Goal: Information Seeking & Learning: Learn about a topic

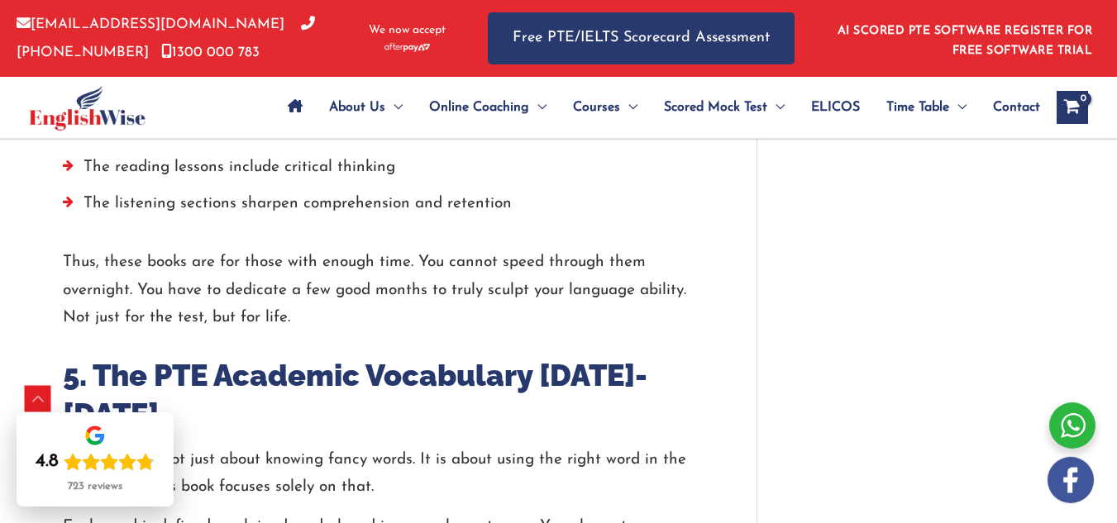
scroll to position [2630, 0]
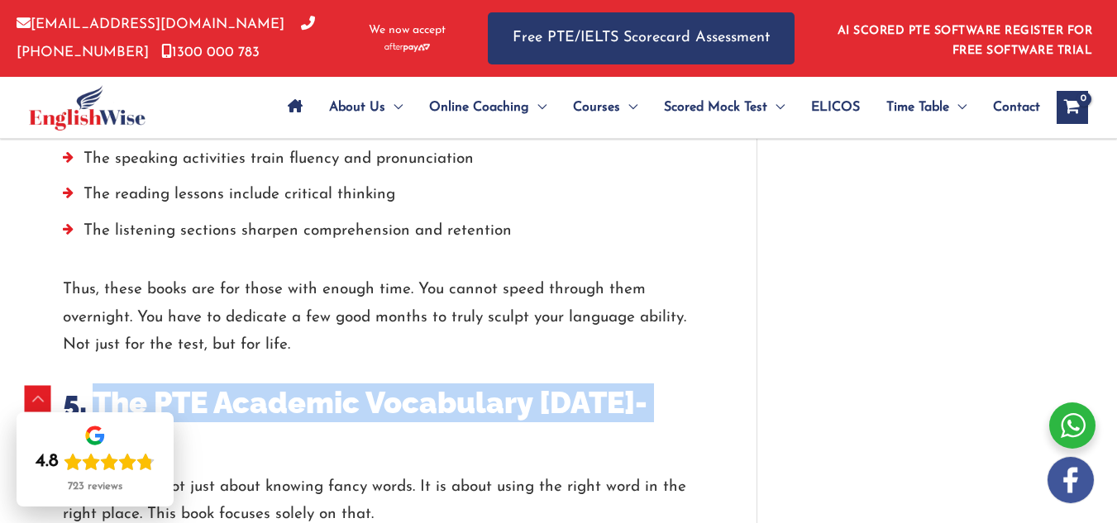
drag, startPoint x: 87, startPoint y: 210, endPoint x: 520, endPoint y: 211, distance: 433.2
click at [520, 384] on h2 "5. The PTE Academic Vocabulary [DATE]-[DATE]" at bounding box center [385, 423] width 644 height 78
copy h2 "The PTE Academic Vocabulary [DATE]-[DATE]"
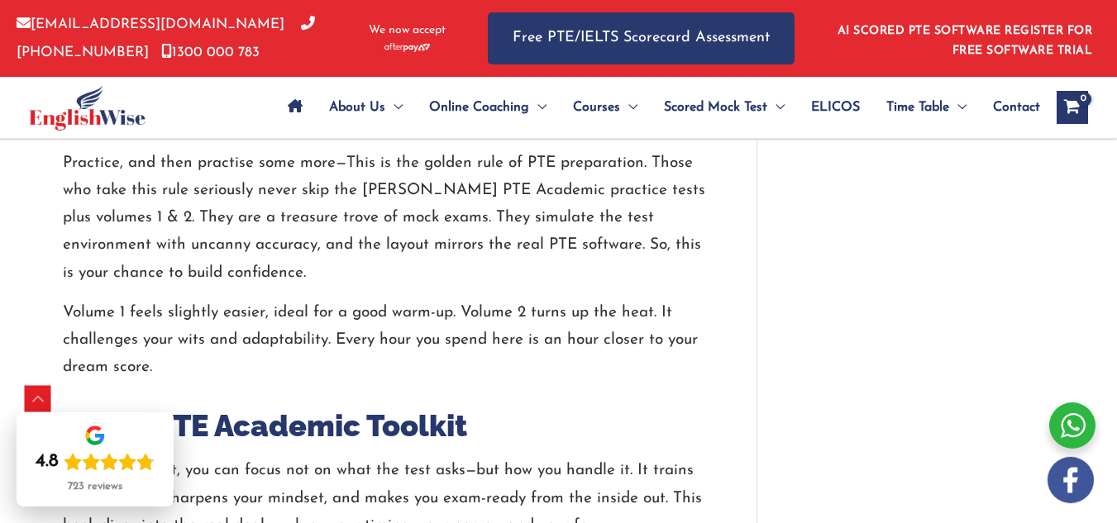
scroll to position [1717, 0]
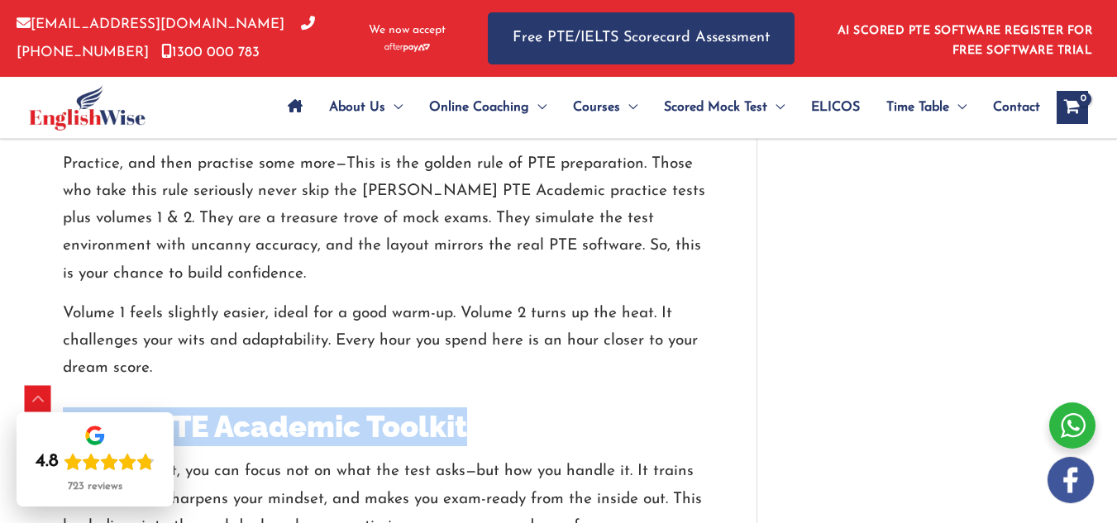
drag, startPoint x: 355, startPoint y: 315, endPoint x: 130, endPoint y: 298, distance: 225.5
click at [119, 408] on h2 "3. The PTE Academic Toolkit" at bounding box center [385, 427] width 644 height 39
drag, startPoint x: 88, startPoint y: 317, endPoint x: 349, endPoint y: 334, distance: 261.0
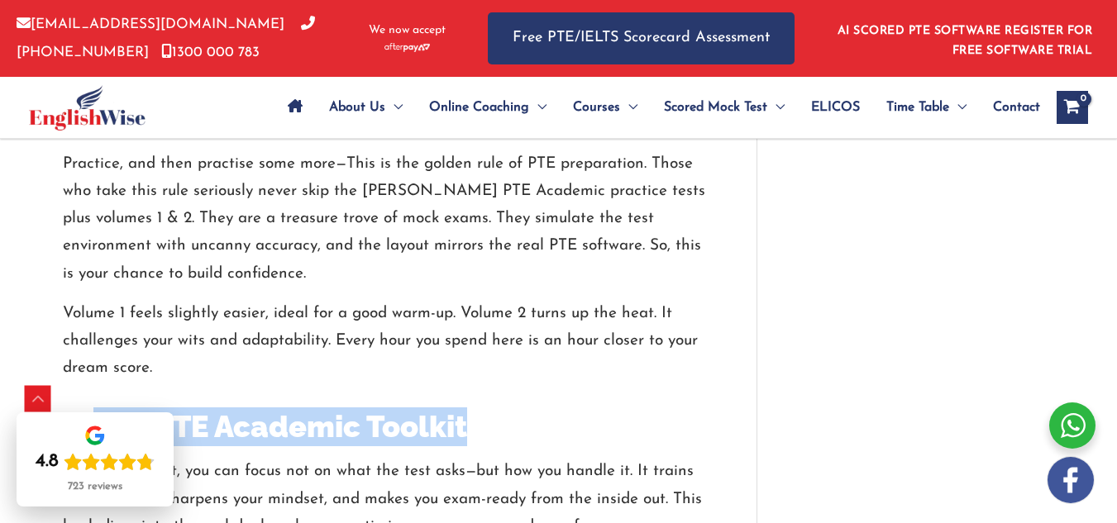
copy h2 "The PTE Academic Toolkit"
